Goal: Task Accomplishment & Management: Manage account settings

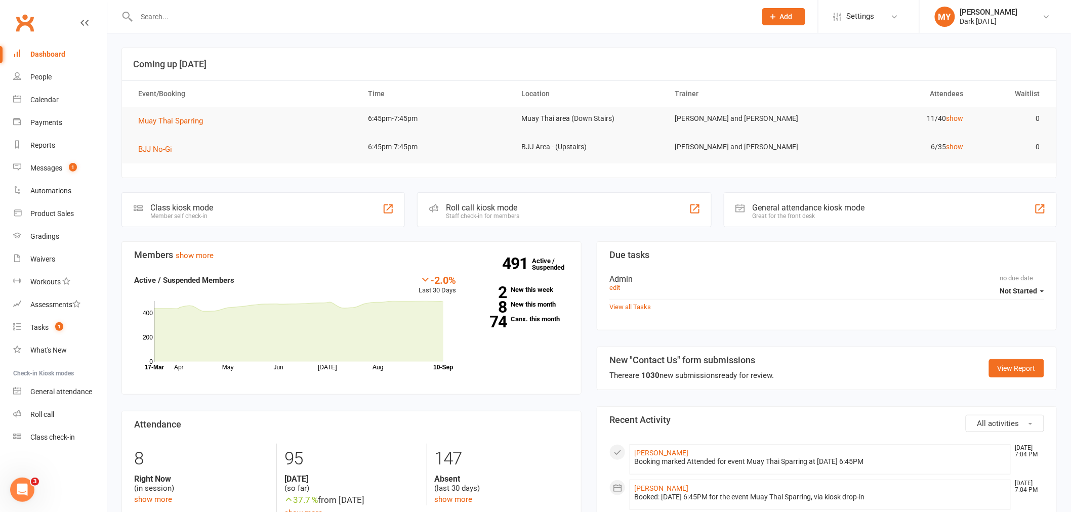
click at [210, 23] on div at bounding box center [436, 16] width 628 height 33
click at [208, 13] on input "text" at bounding box center [442, 17] width 616 height 14
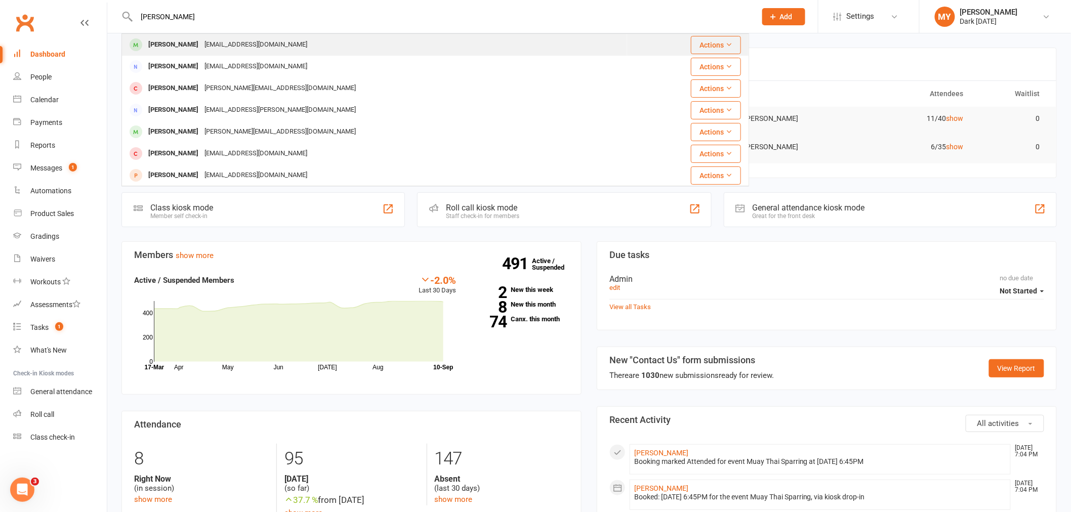
type input "[PERSON_NAME]"
click at [215, 34] on div "[PERSON_NAME] [EMAIL_ADDRESS][DOMAIN_NAME]" at bounding box center [375, 44] width 504 height 21
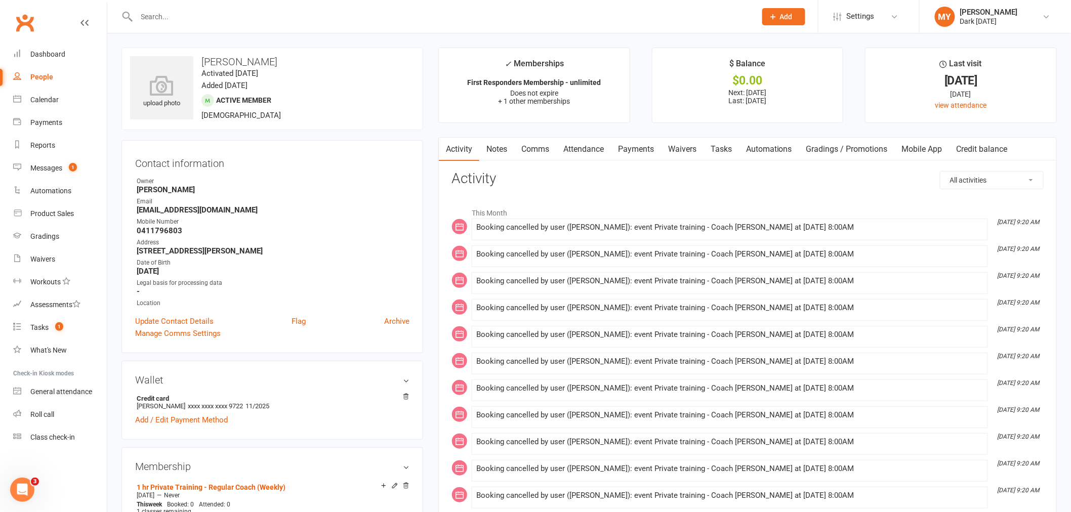
click at [645, 145] on link "Payments" at bounding box center [636, 149] width 50 height 23
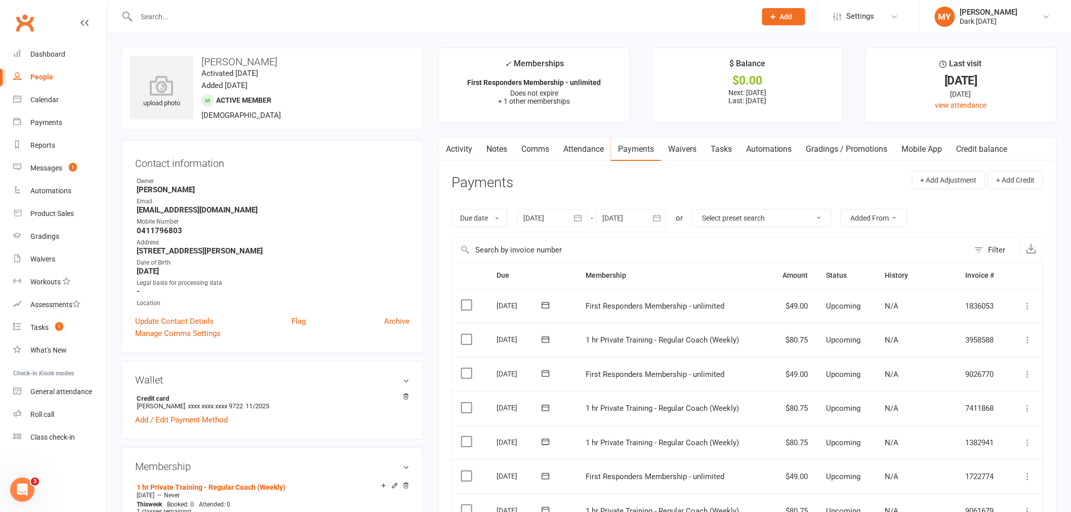
click at [229, 11] on input "text" at bounding box center [442, 17] width 616 height 14
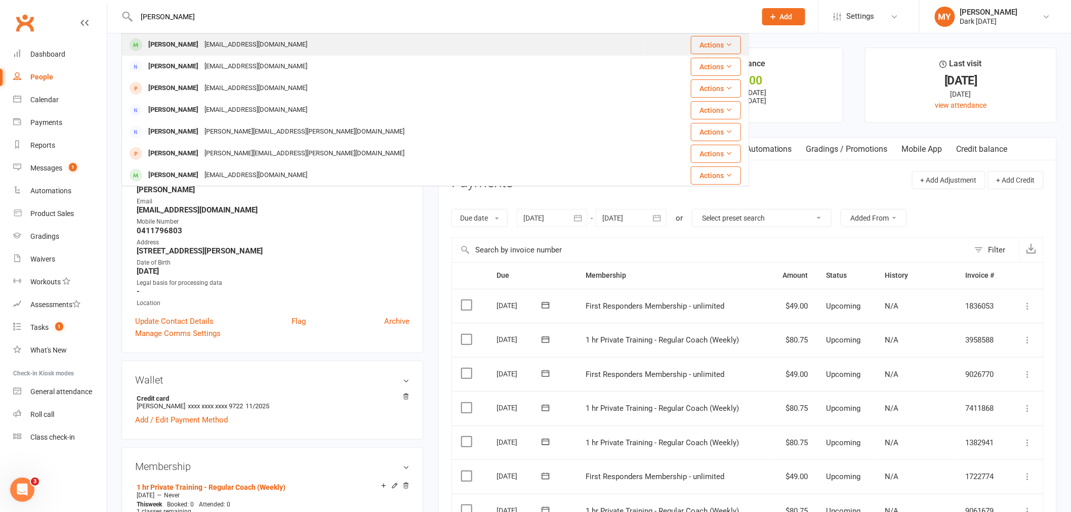
type input "[PERSON_NAME]"
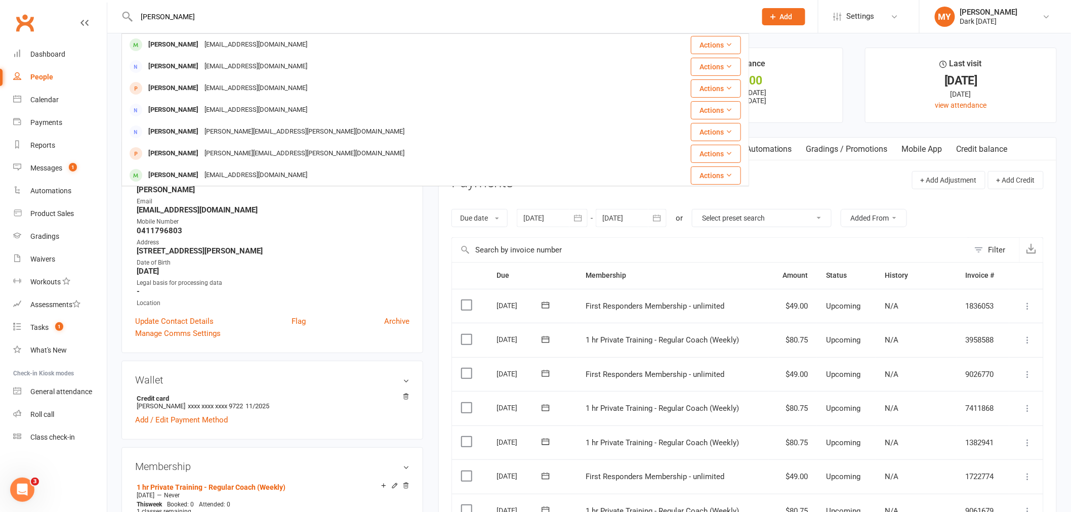
click at [201, 43] on div "[EMAIL_ADDRESS][DOMAIN_NAME]" at bounding box center [255, 44] width 109 height 15
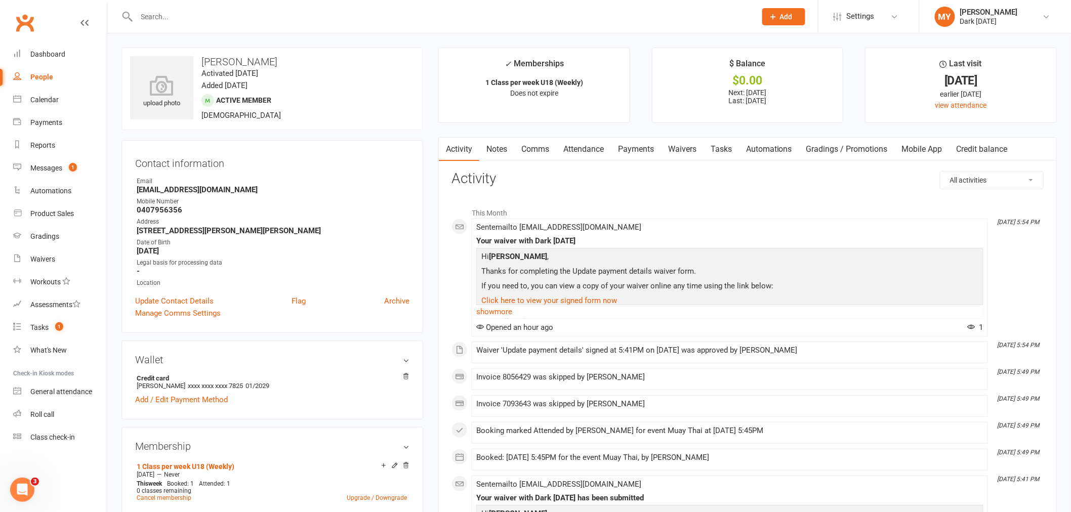
click at [638, 149] on link "Payments" at bounding box center [636, 149] width 50 height 23
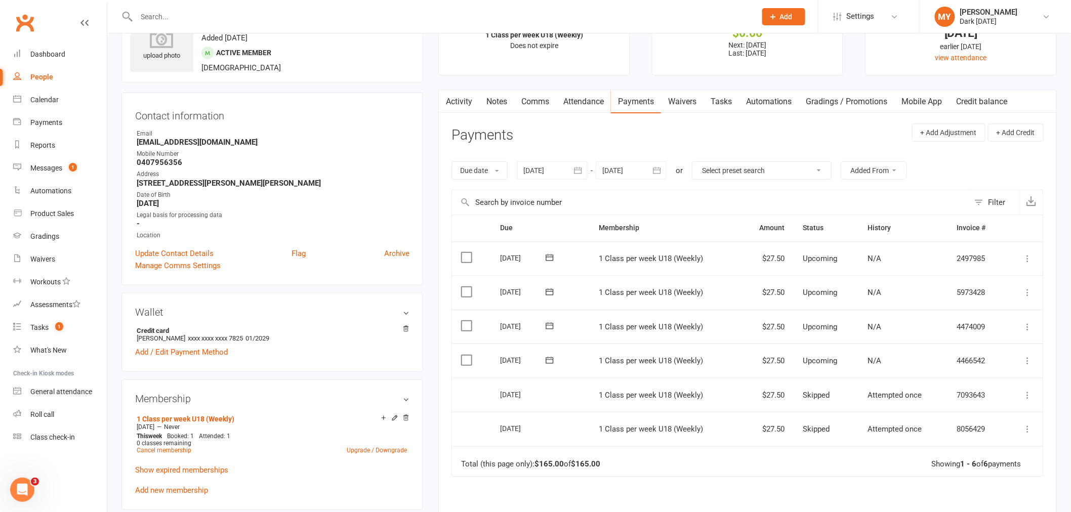
scroll to position [112, 0]
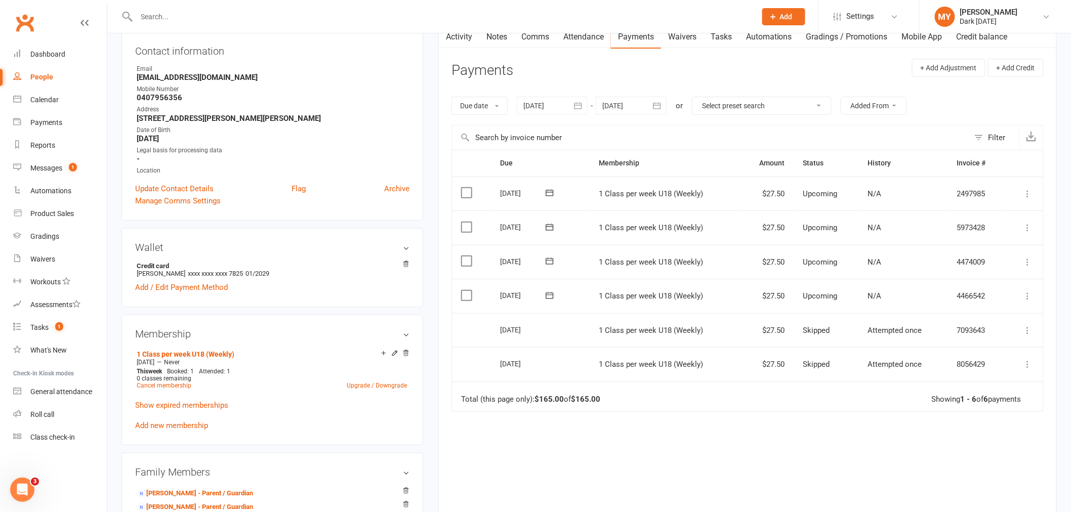
click at [167, 426] on link "Add new membership" at bounding box center [171, 425] width 73 height 9
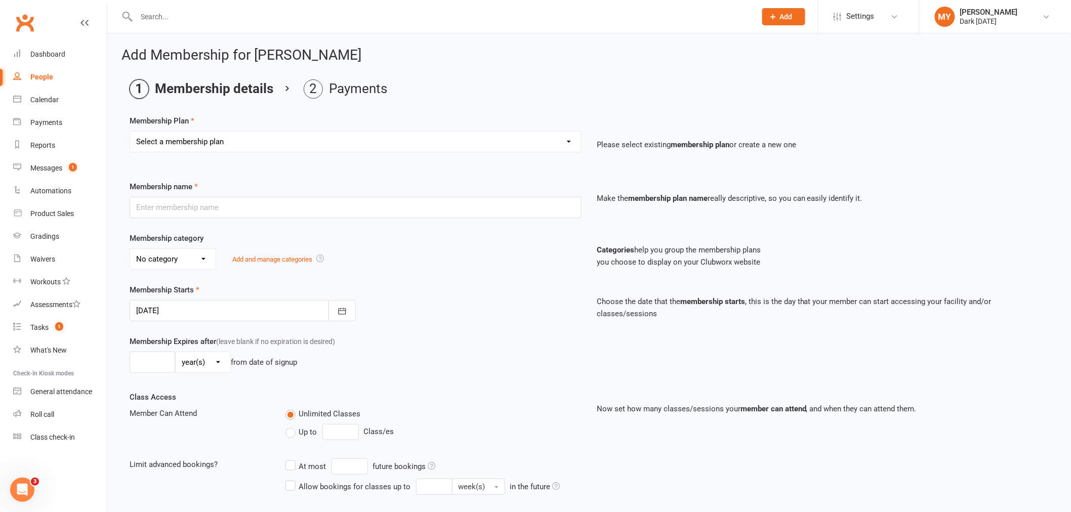
click at [230, 147] on select "Select a membership plan Create new Membership Plan Redzone Knife Defence Works…" at bounding box center [355, 142] width 451 height 20
select select "9"
click at [130, 132] on select "Select a membership plan Create new Membership Plan Redzone Knife Defence Works…" at bounding box center [355, 142] width 451 height 20
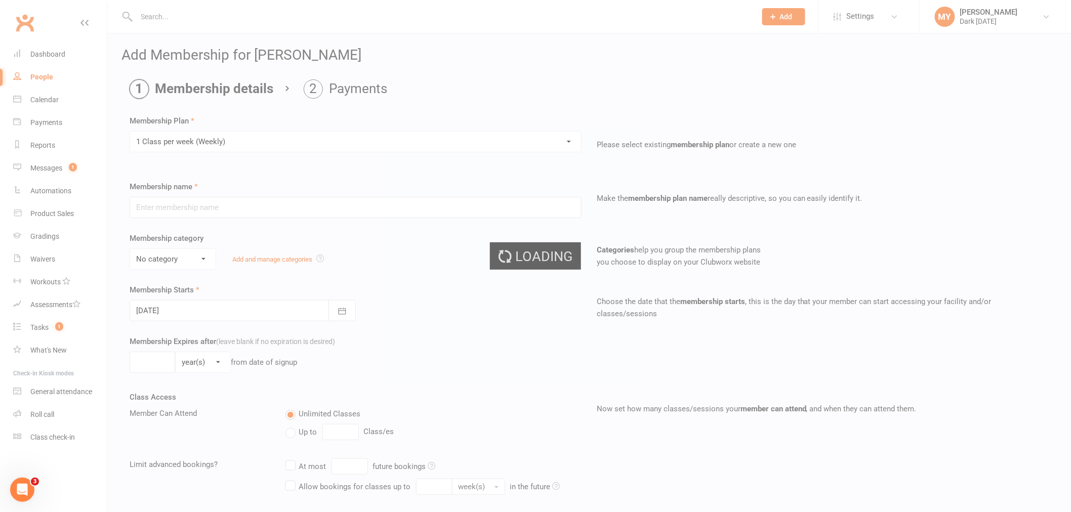
type input "1 Class per week (Weekly)"
select select "1"
type input "0"
type input "1"
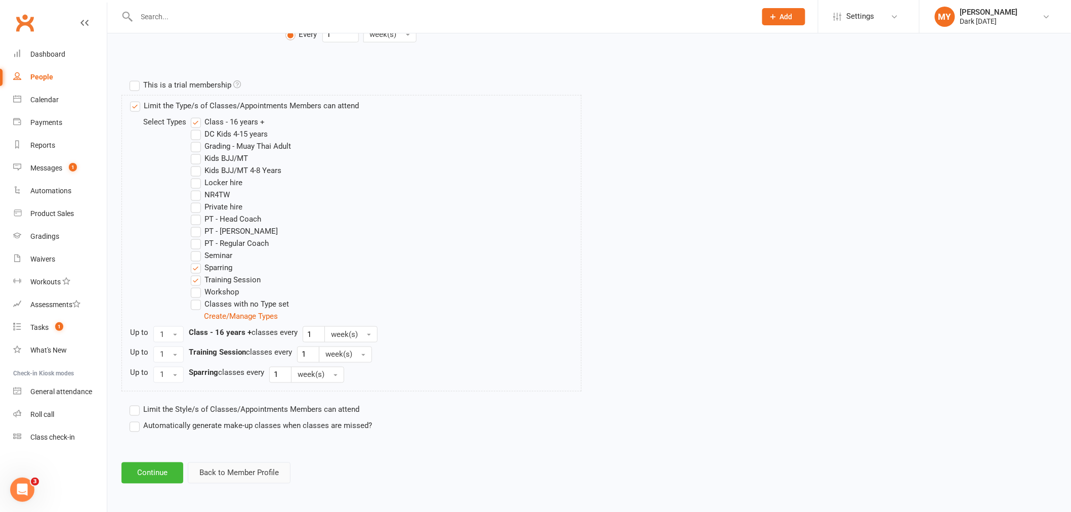
scroll to position [450, 0]
click at [162, 471] on button "Continue" at bounding box center [153, 472] width 62 height 21
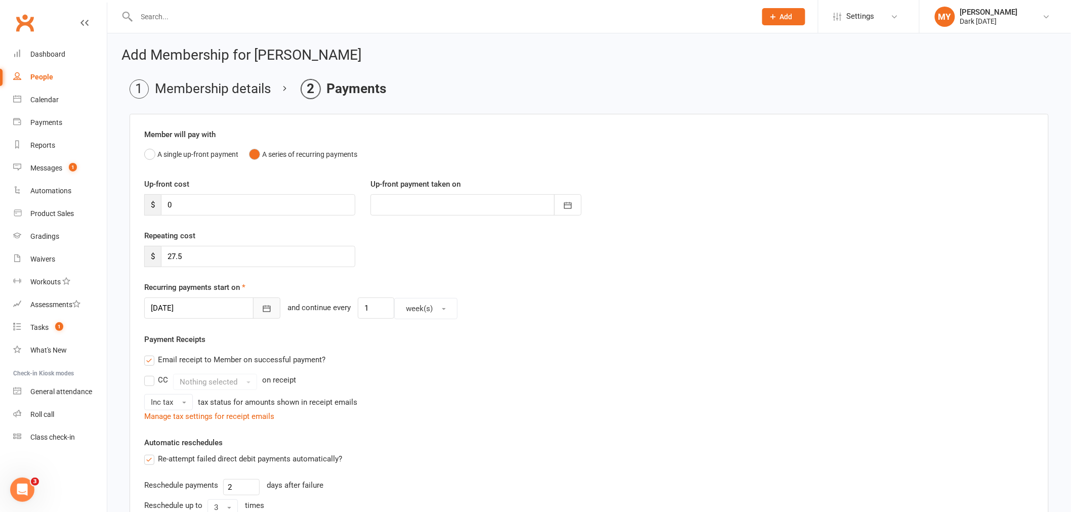
click at [262, 310] on icon "button" at bounding box center [267, 309] width 10 height 10
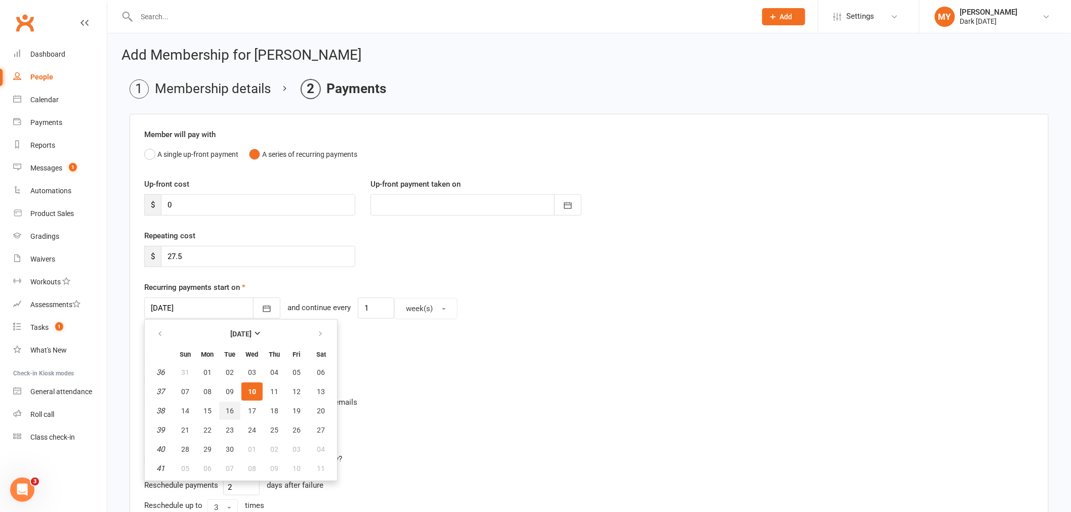
click at [229, 408] on span "16" at bounding box center [230, 411] width 8 height 8
type input "[DATE]"
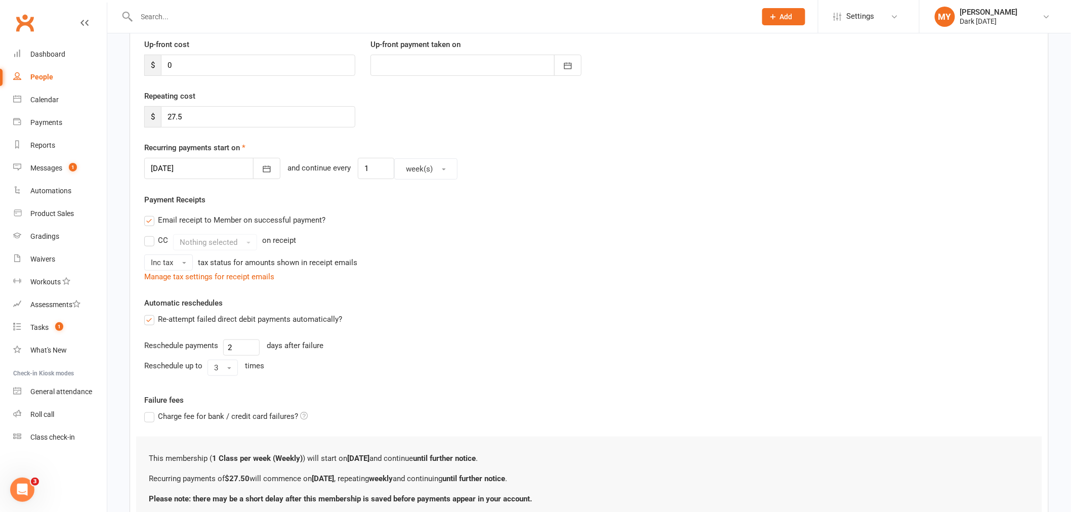
scroll to position [224, 0]
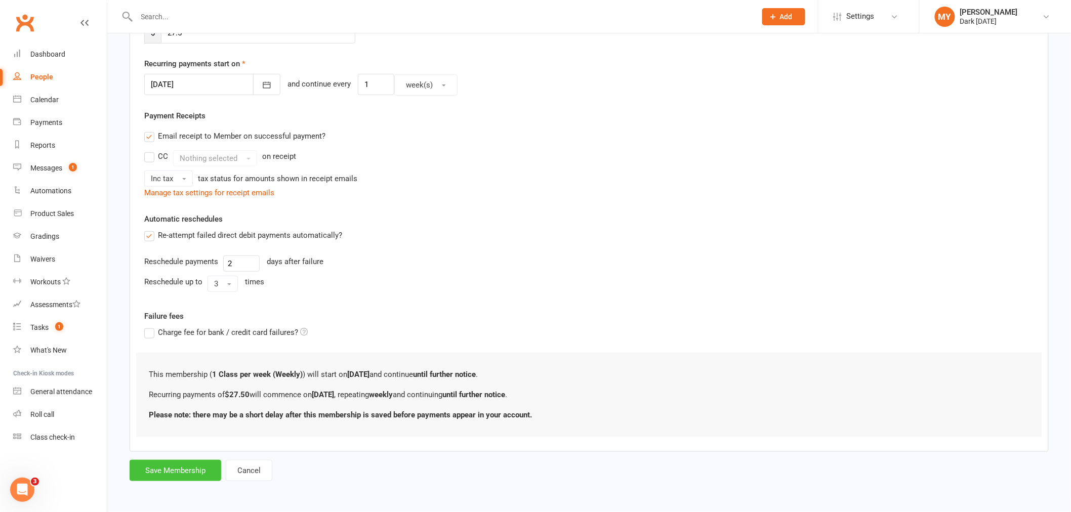
click at [186, 463] on button "Save Membership" at bounding box center [176, 470] width 92 height 21
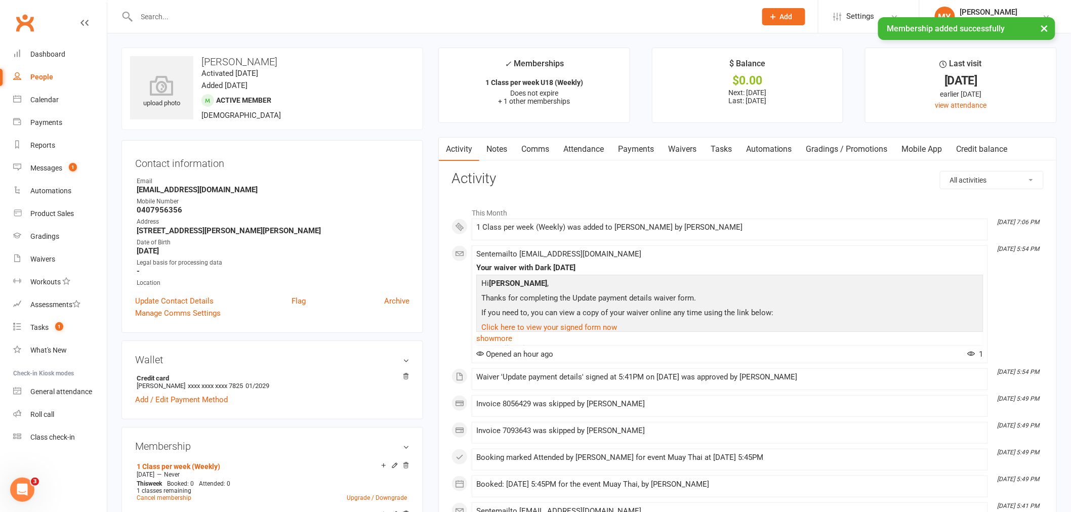
scroll to position [112, 0]
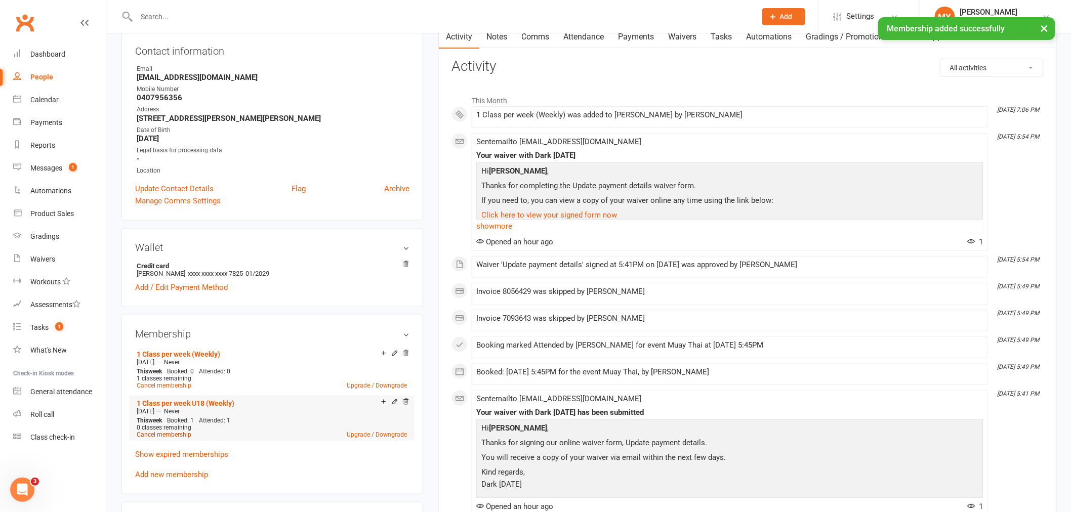
click at [170, 431] on link "Cancel membership" at bounding box center [164, 434] width 55 height 7
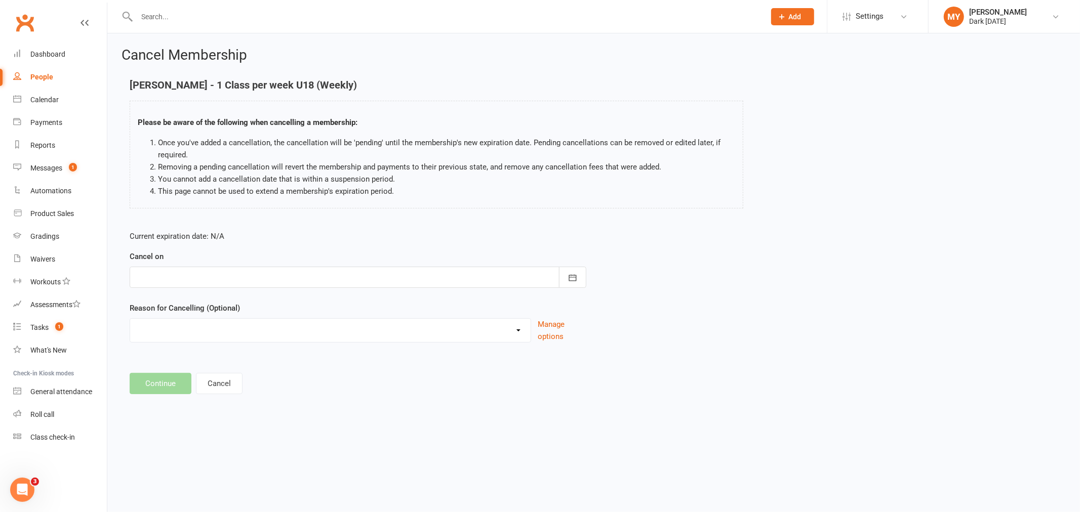
click at [197, 267] on div at bounding box center [358, 277] width 457 height 21
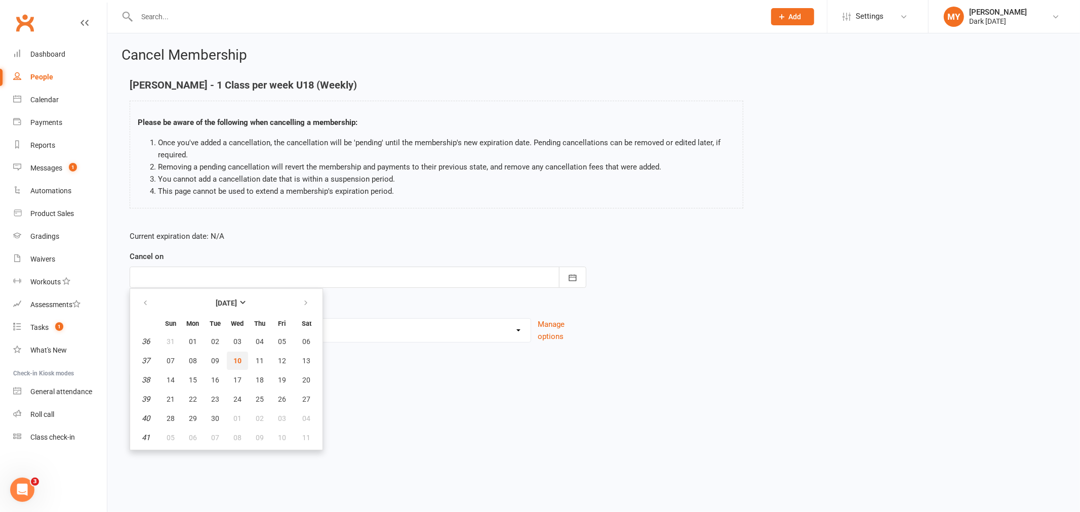
click at [238, 357] on span "10" at bounding box center [237, 361] width 8 height 8
type input "[DATE]"
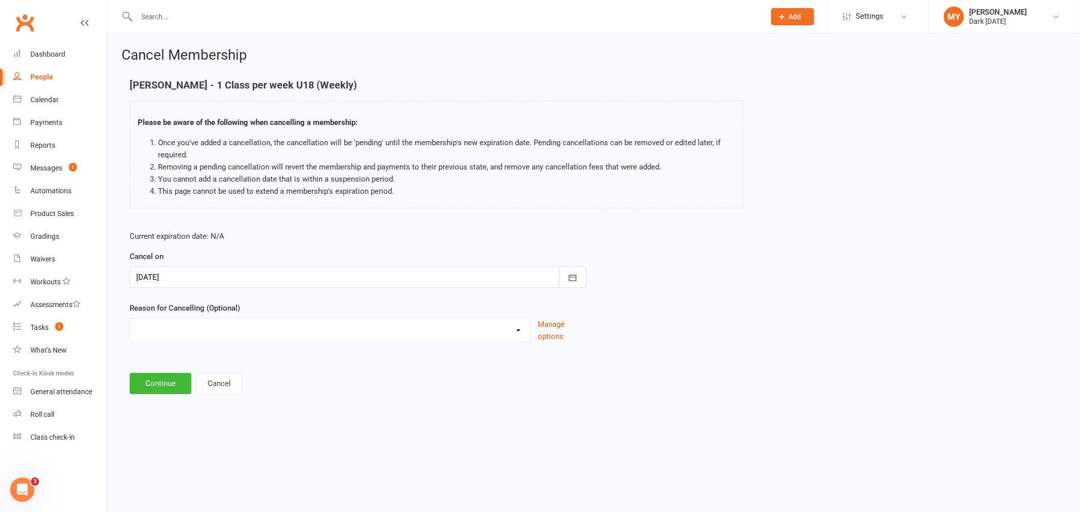
click at [220, 334] on select "Holiday Injury Other reason" at bounding box center [330, 329] width 400 height 20
select select "2"
click at [130, 319] on select "Holiday Injury Other reason" at bounding box center [330, 329] width 400 height 20
click at [191, 380] on input at bounding box center [358, 383] width 457 height 21
type input "age"
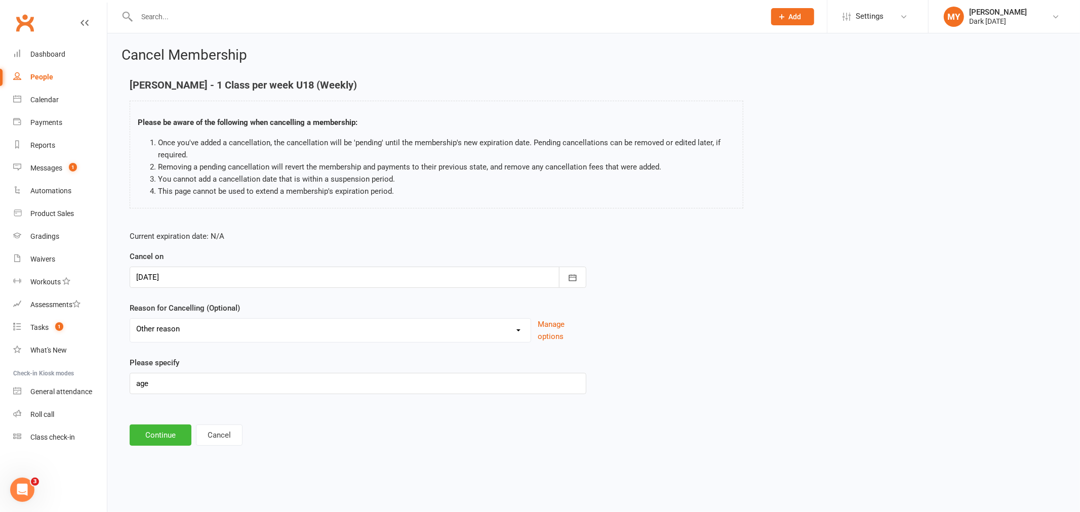
click at [158, 450] on div "Cancel Membership [PERSON_NAME] - 1 Class per week U18 (Weekly) Please be aware…" at bounding box center [593, 247] width 973 height 429
click at [167, 431] on button "Continue" at bounding box center [161, 435] width 62 height 21
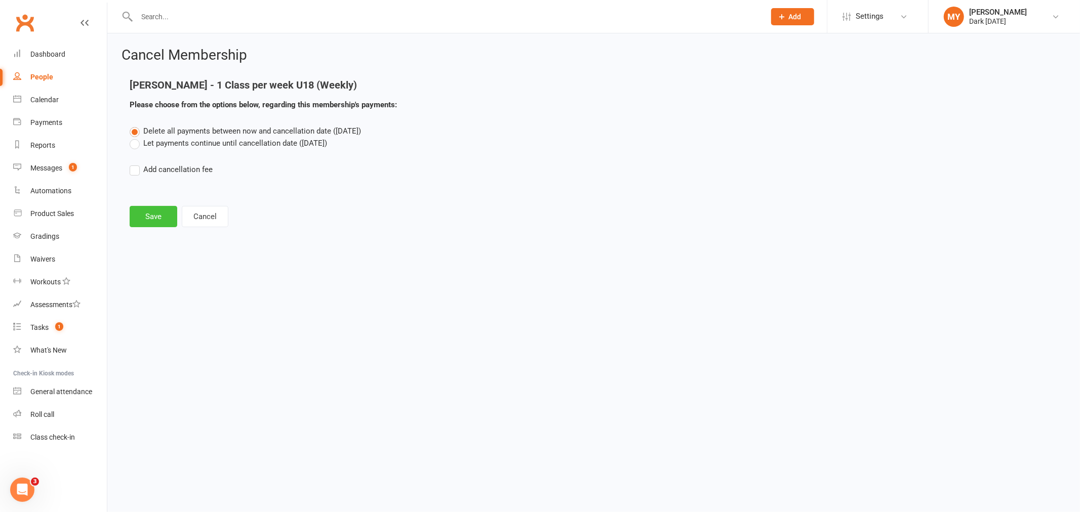
click at [165, 224] on button "Save" at bounding box center [154, 216] width 48 height 21
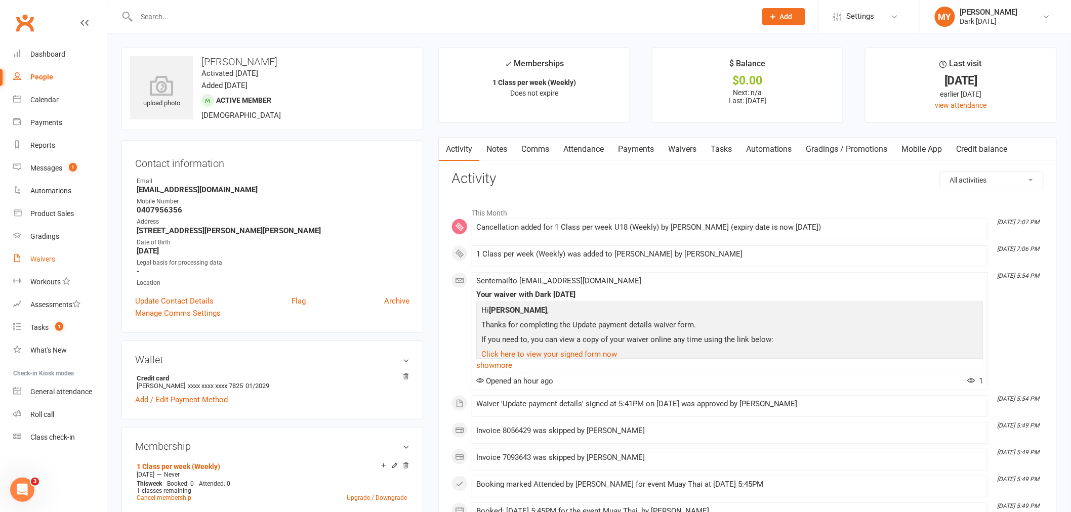
click at [77, 259] on link "Waivers" at bounding box center [60, 259] width 94 height 23
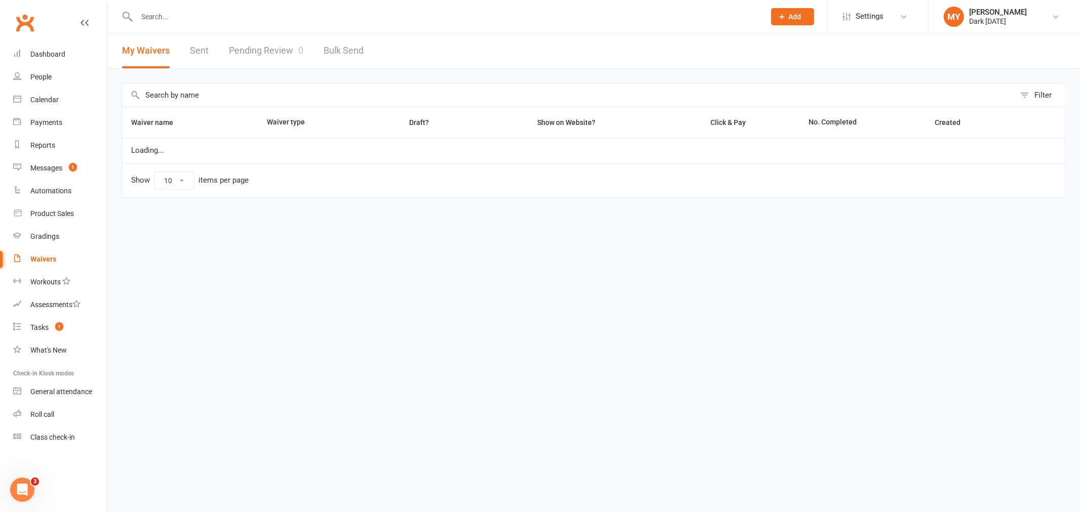
click at [276, 39] on link "Pending Review 0" at bounding box center [266, 50] width 74 height 35
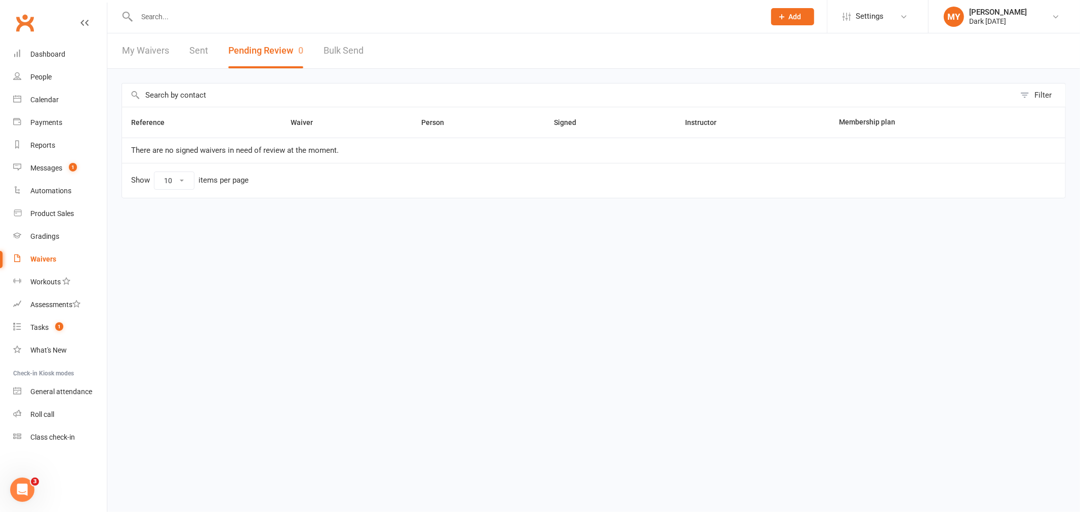
click at [216, 16] on input "text" at bounding box center [446, 17] width 624 height 14
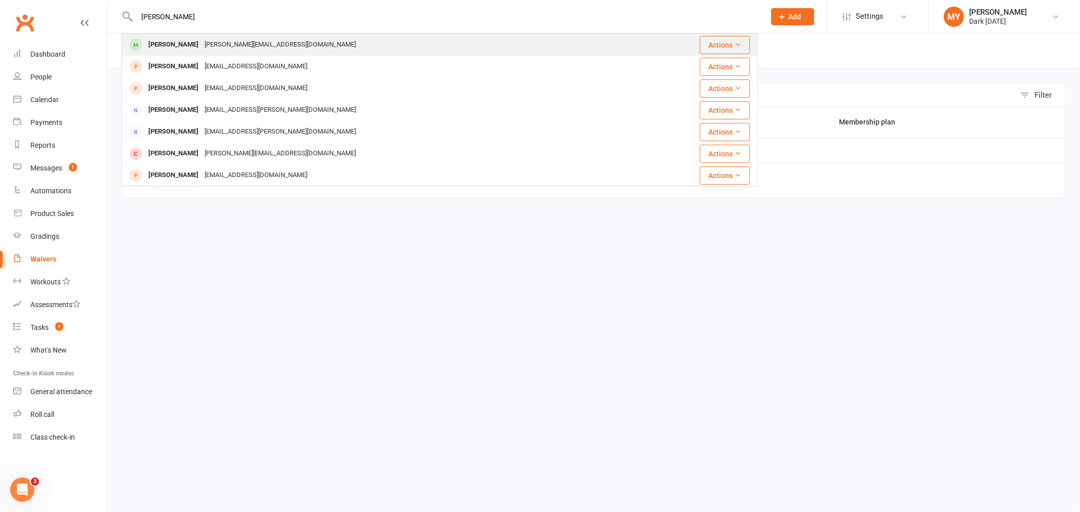
type input "[PERSON_NAME]"
click at [203, 41] on div "[PERSON_NAME][EMAIL_ADDRESS][DOMAIN_NAME]" at bounding box center [279, 44] width 157 height 15
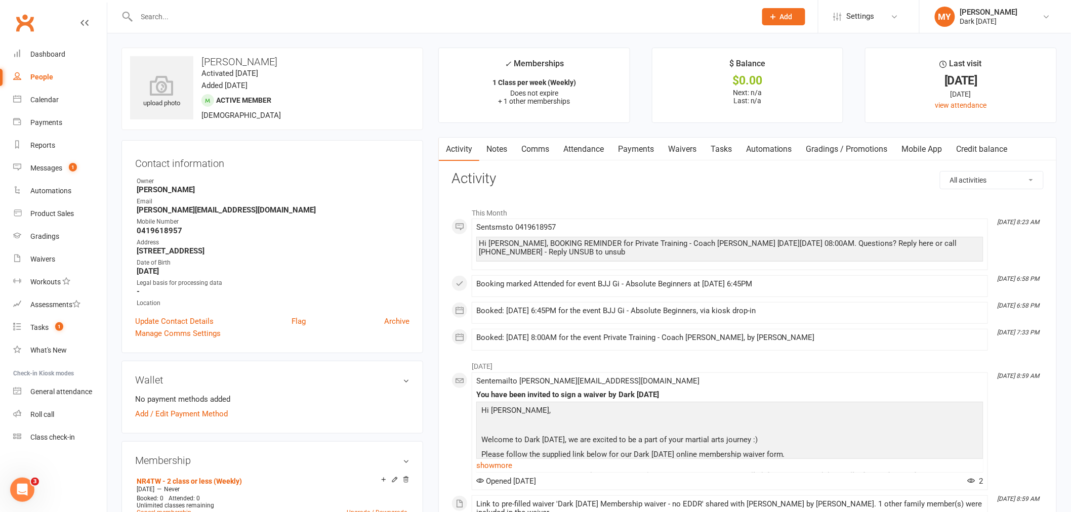
click at [190, 19] on input "text" at bounding box center [442, 17] width 616 height 14
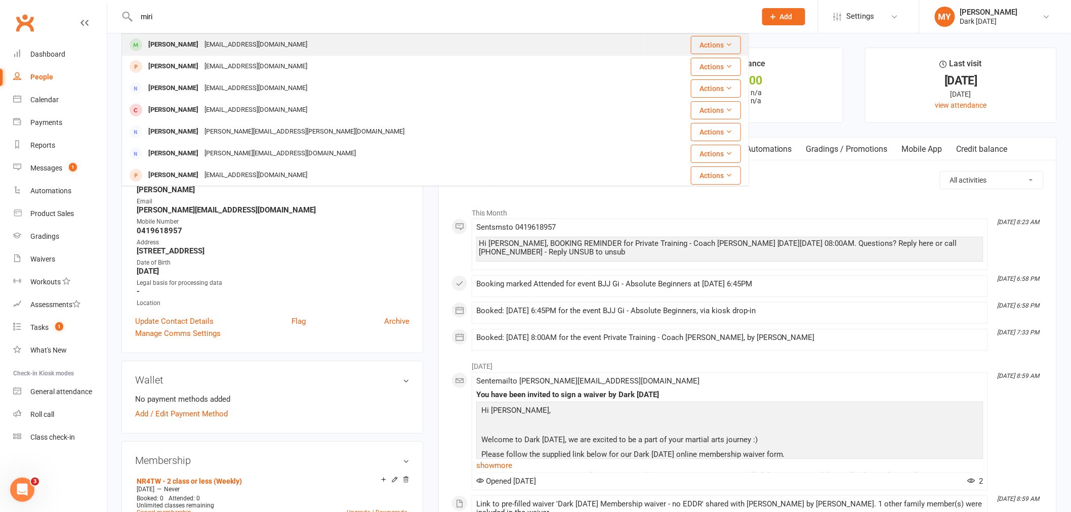
type input "miri"
click at [201, 37] on div "[EMAIL_ADDRESS][DOMAIN_NAME]" at bounding box center [255, 44] width 109 height 15
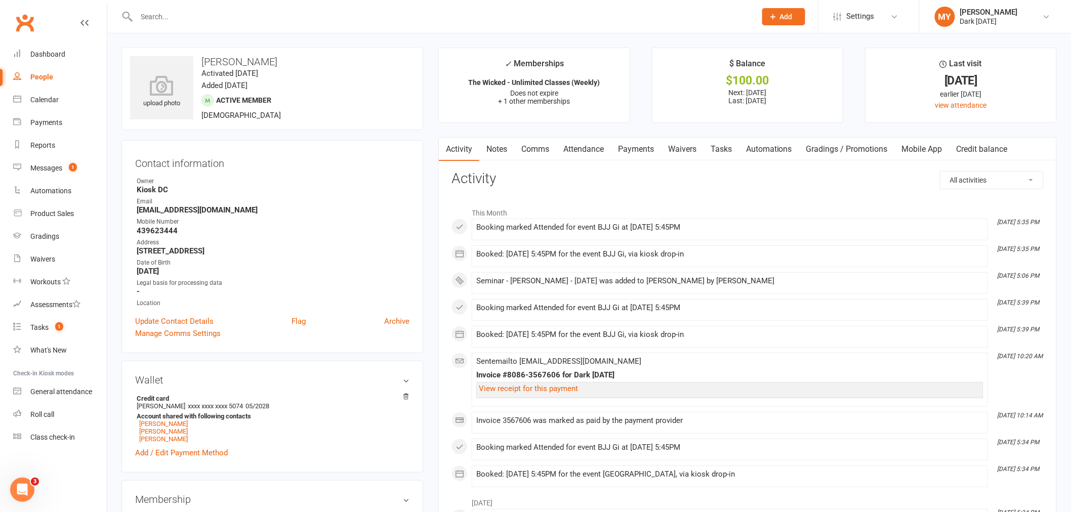
click at [301, 8] on div at bounding box center [436, 16] width 628 height 33
drag, startPoint x: 301, startPoint y: 12, endPoint x: 283, endPoint y: 14, distance: 18.8
click at [283, 14] on input "text" at bounding box center [442, 17] width 616 height 14
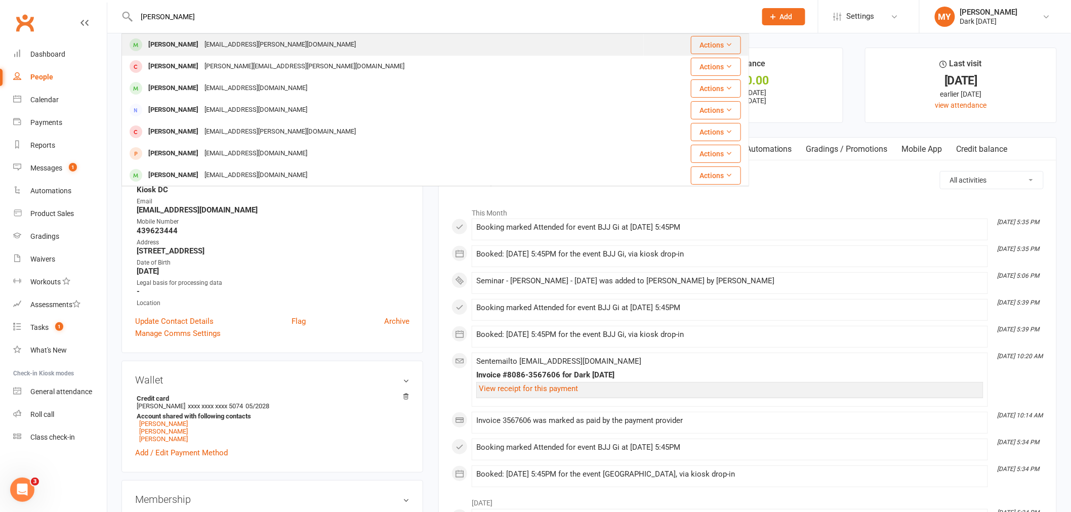
type input "[PERSON_NAME]"
click at [224, 41] on div "[EMAIL_ADDRESS][PERSON_NAME][DOMAIN_NAME]" at bounding box center [279, 44] width 157 height 15
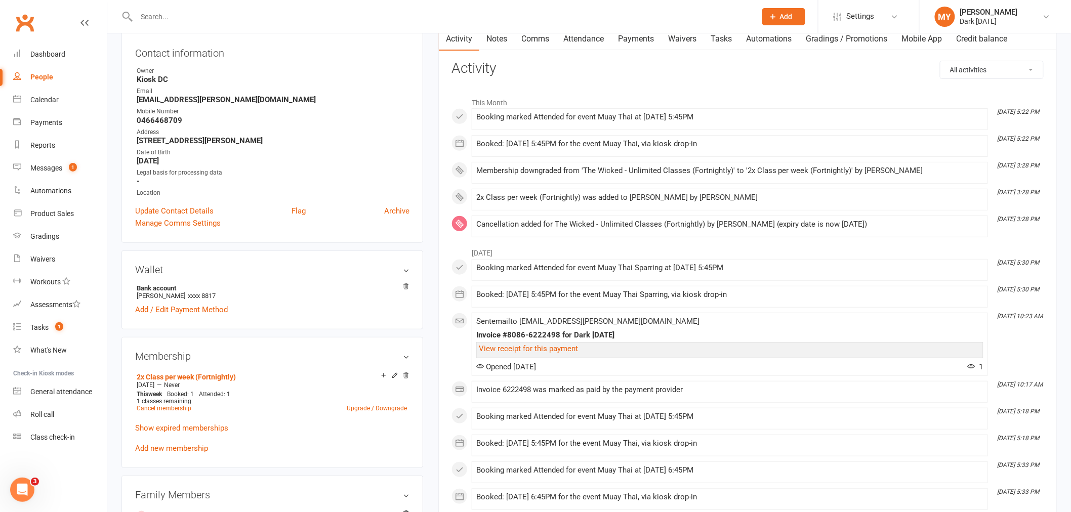
scroll to position [112, 0]
